Goal: Find specific page/section: Find specific page/section

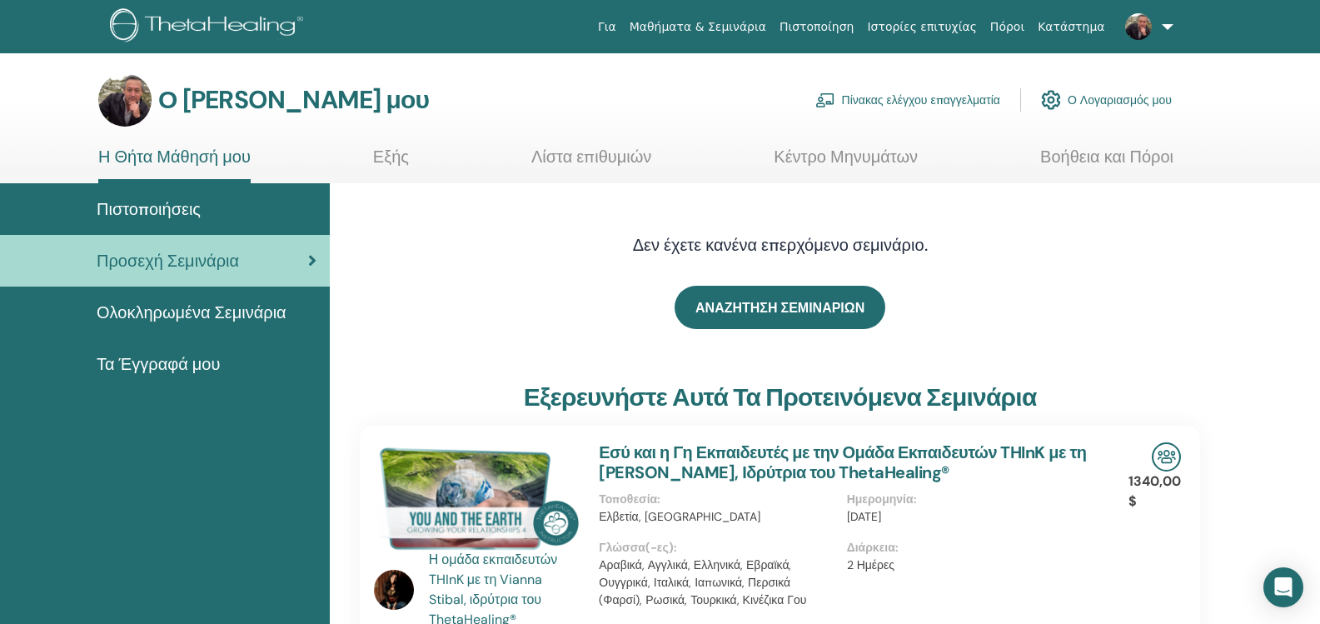
click at [138, 206] on font "Πιστοποιήσεις" at bounding box center [149, 209] width 104 height 22
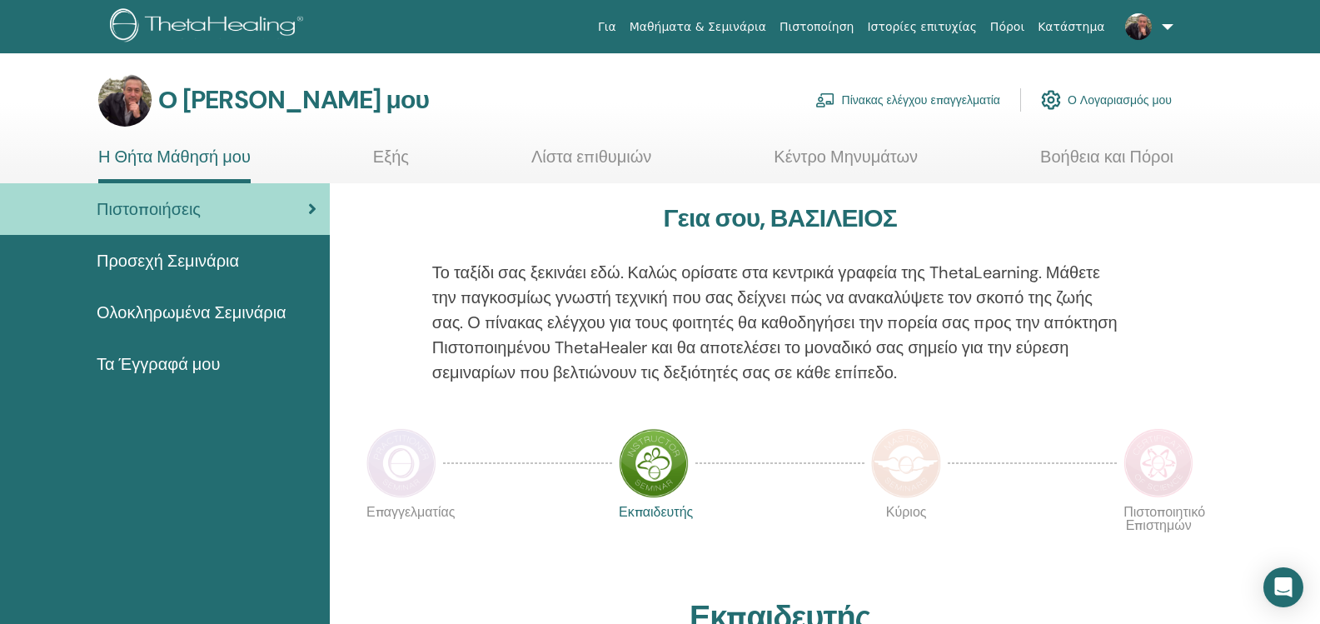
click at [197, 314] on font "Ολοκληρωμένα Σεμινάρια" at bounding box center [192, 313] width 190 height 22
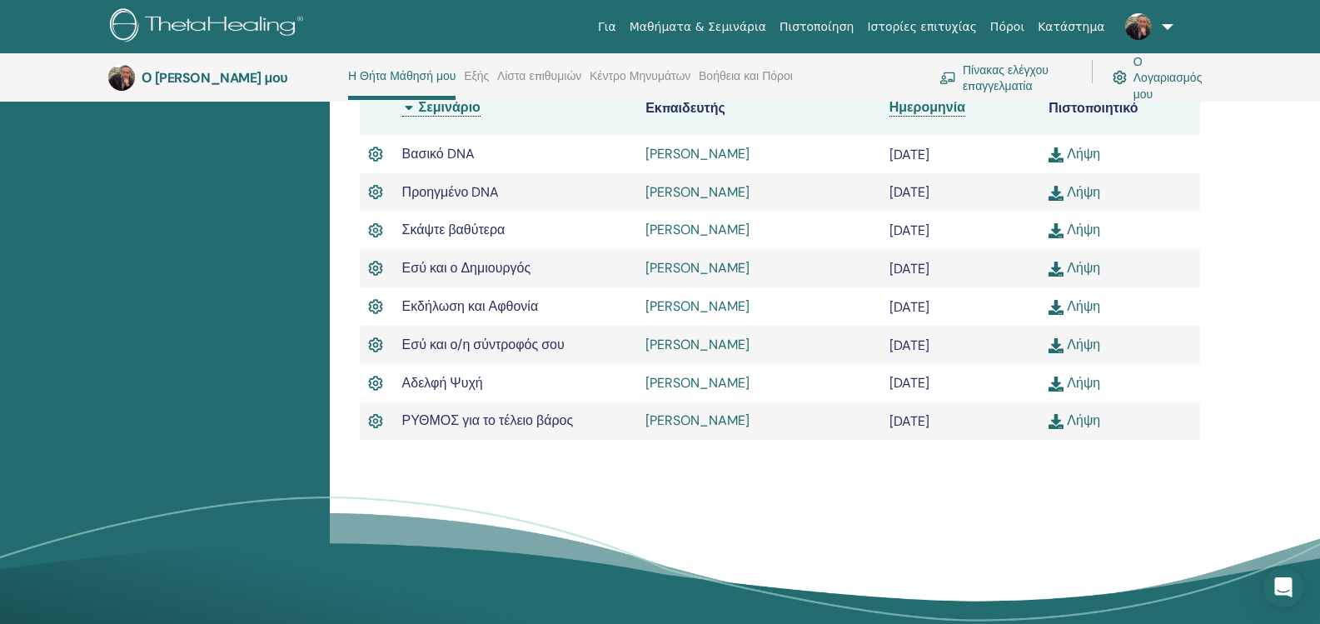
scroll to position [548, 0]
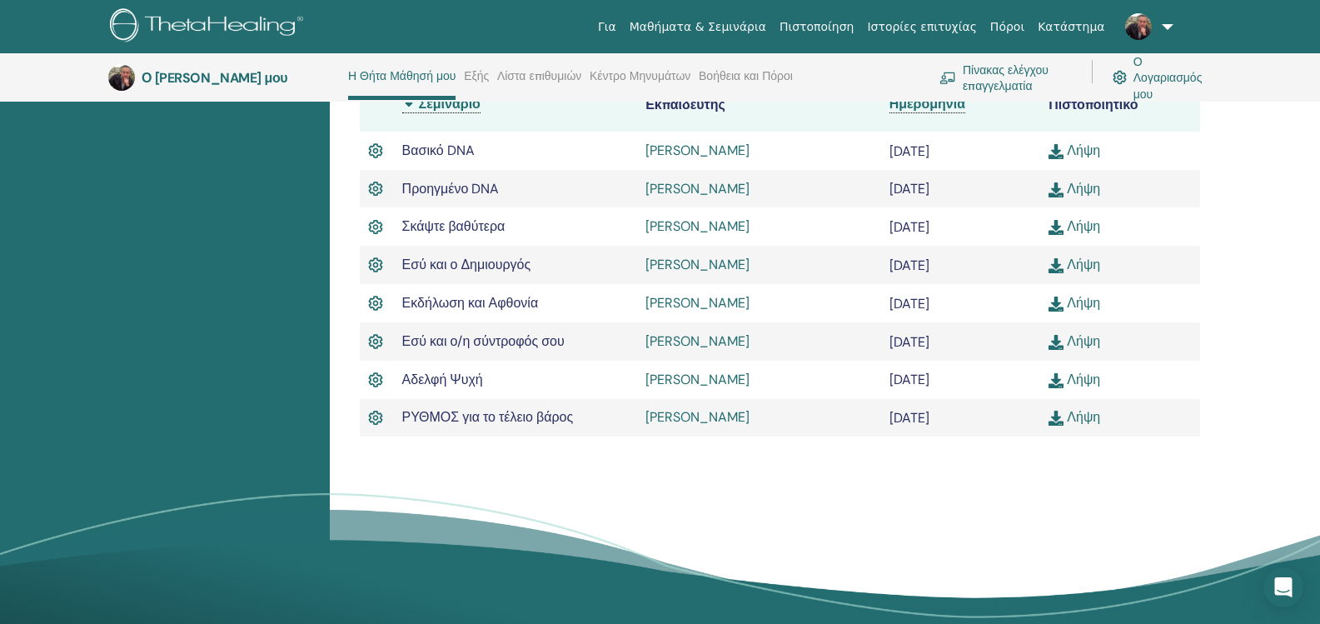
click at [1060, 267] on img at bounding box center [1056, 265] width 15 height 15
